Goal: Information Seeking & Learning: Learn about a topic

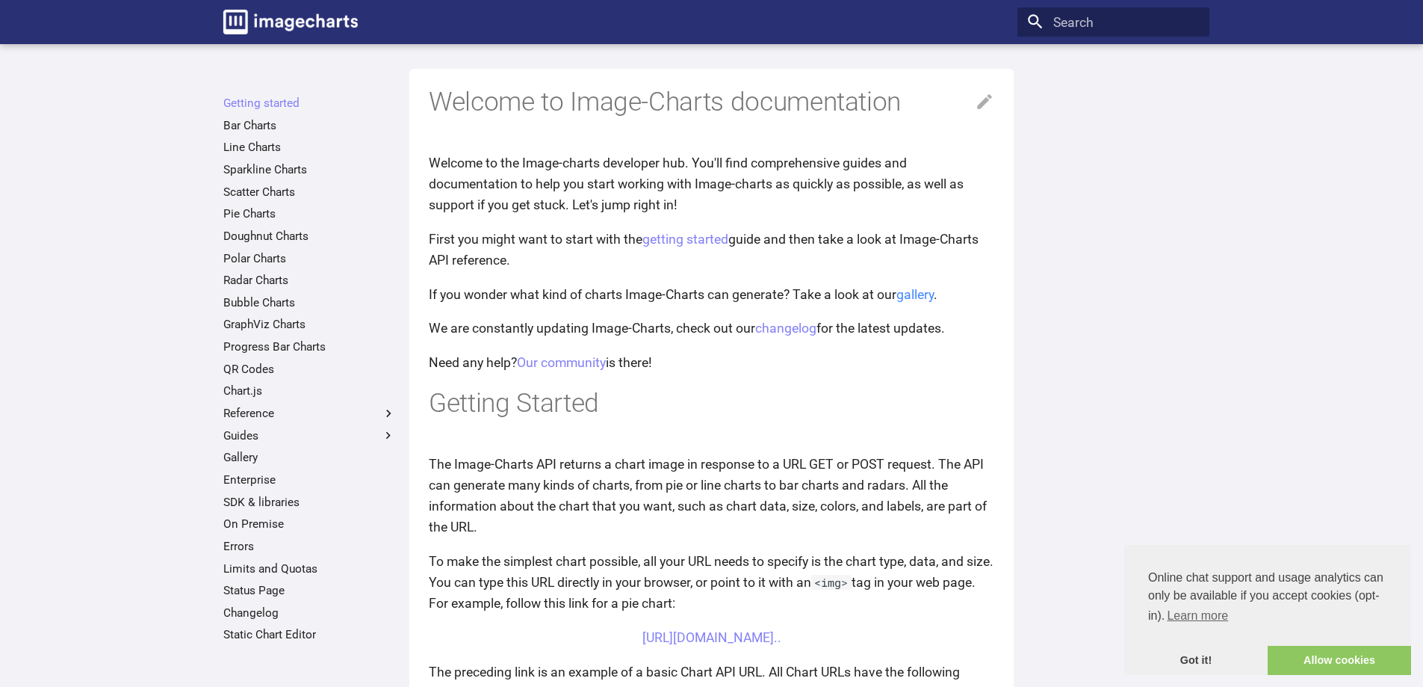
click at [909, 294] on link "gallery" at bounding box center [915, 294] width 37 height 15
click at [276, 102] on link "Getting started" at bounding box center [309, 103] width 173 height 15
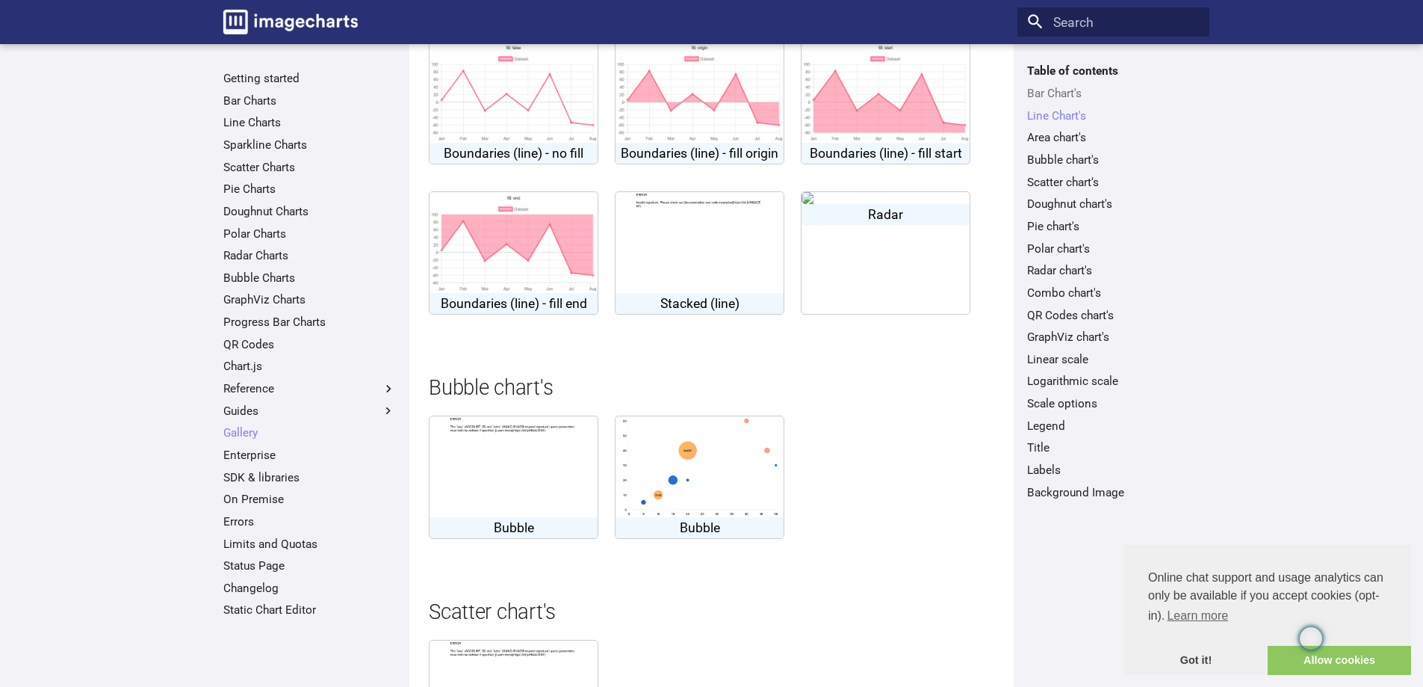
scroll to position [1719, 0]
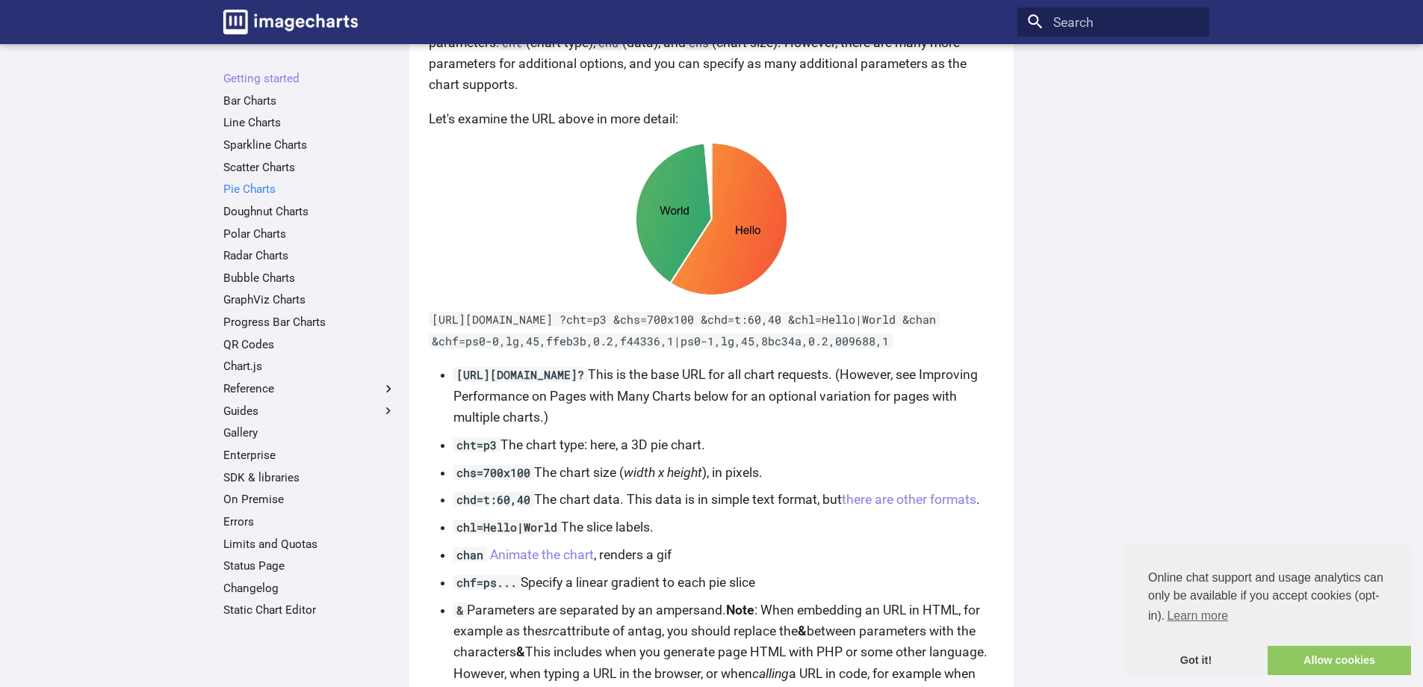
scroll to position [523, 0]
